Goal: Find specific page/section: Find specific page/section

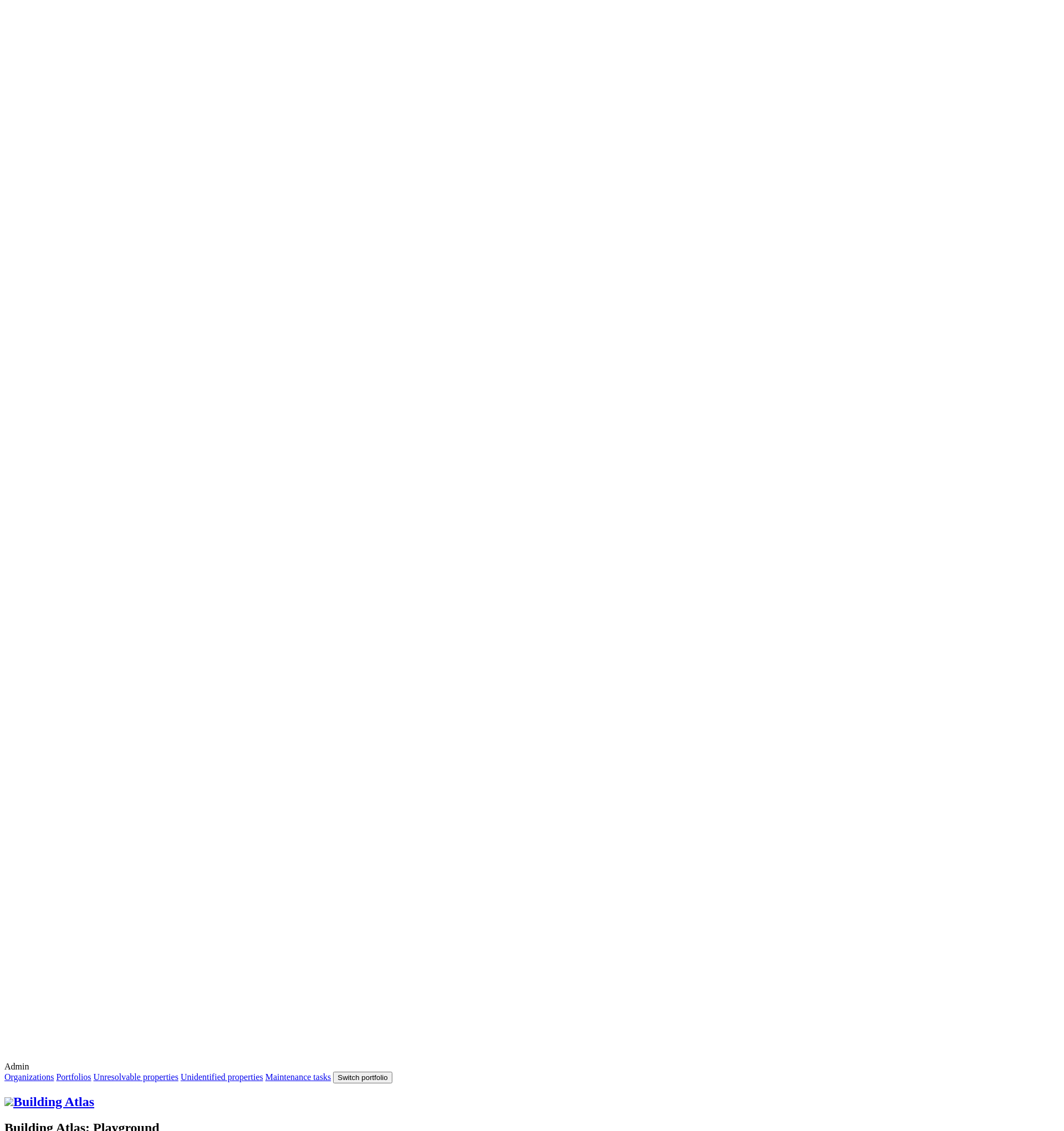
click at [631, 1120] on div "Building Atlas: Playground JM Log out" at bounding box center [532, 1139] width 1055 height 38
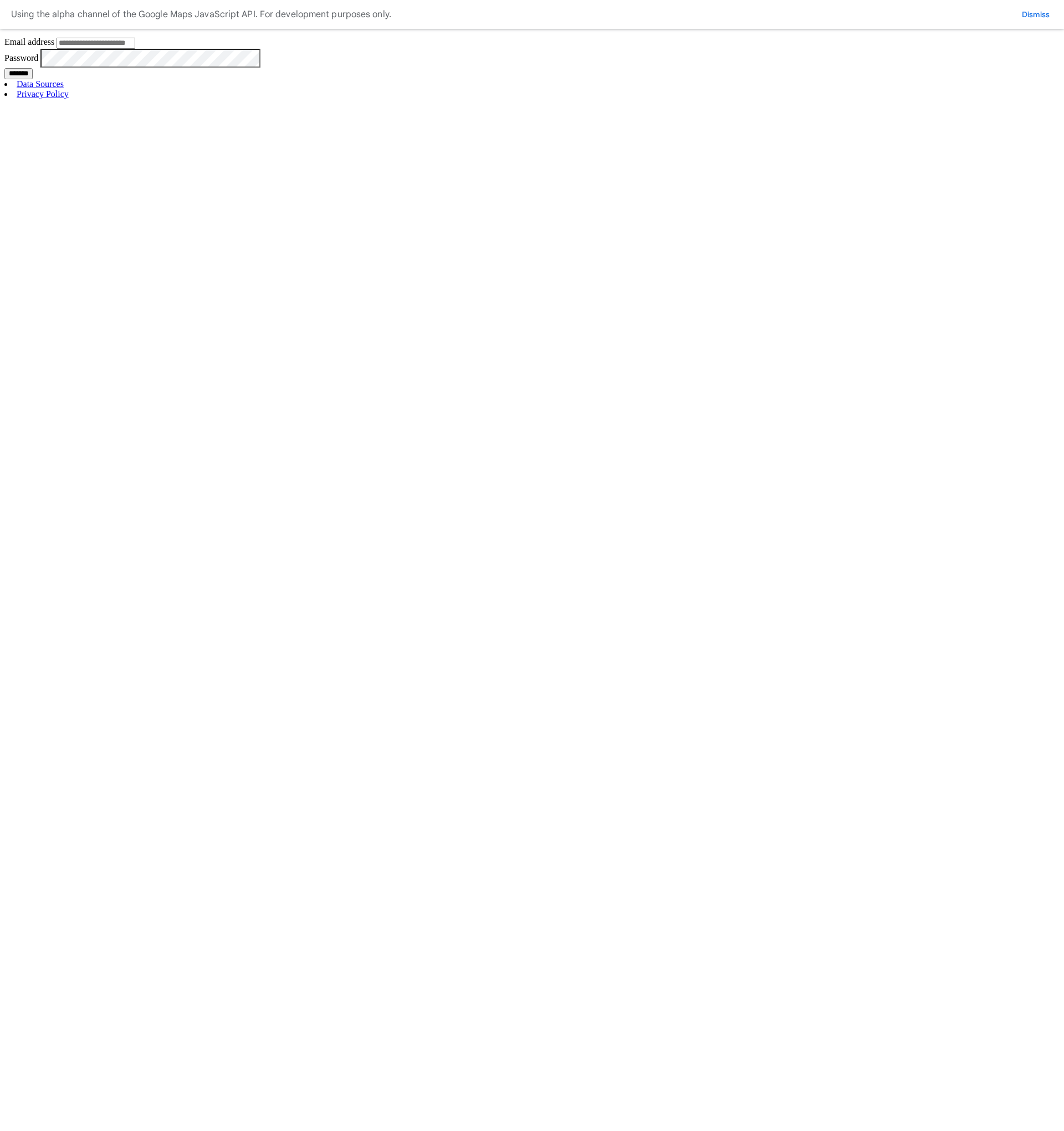
click at [135, 49] on input "Email address" at bounding box center [96, 43] width 79 height 11
type input "**********"
click at [33, 79] on input "*******" at bounding box center [19, 73] width 29 height 11
